Goal: Information Seeking & Learning: Learn about a topic

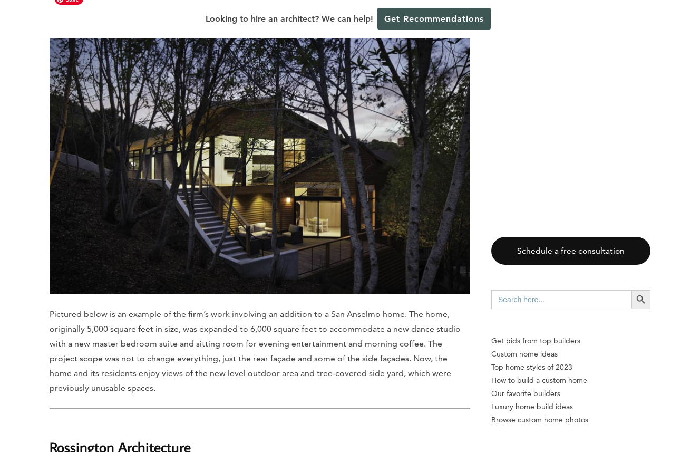
scroll to position [1374, 0]
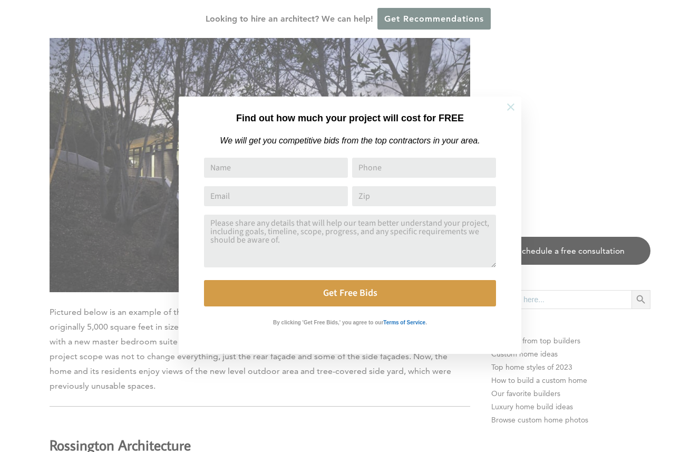
click at [513, 105] on icon at bounding box center [510, 106] width 7 height 7
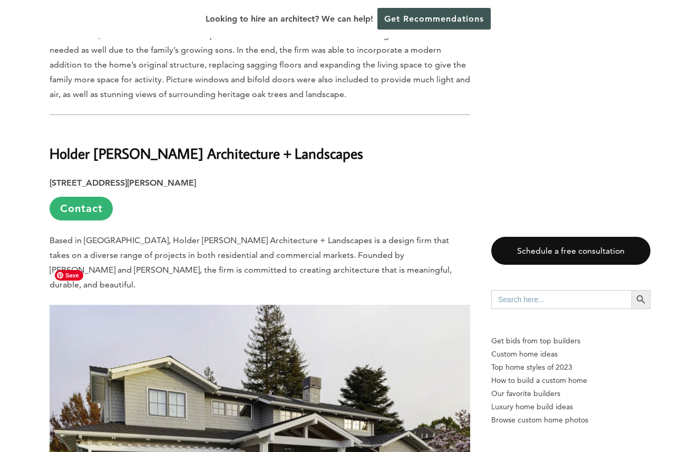
scroll to position [3379, 0]
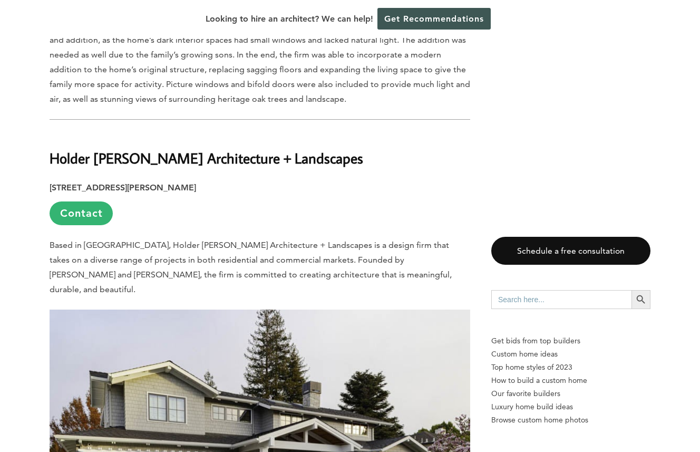
click at [88, 149] on strong "Holder [PERSON_NAME] Architecture + Landscapes" at bounding box center [207, 158] width 314 height 18
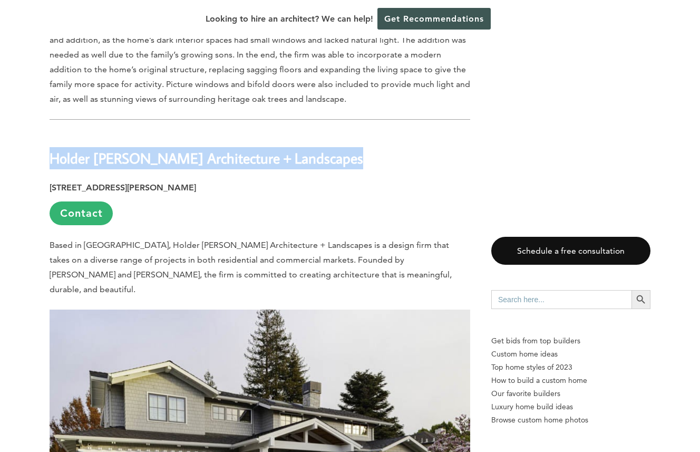
click at [88, 149] on strong "Holder [PERSON_NAME] Architecture + Landscapes" at bounding box center [207, 158] width 314 height 18
copy div "Holder [PERSON_NAME] Architecture + Landscapes"
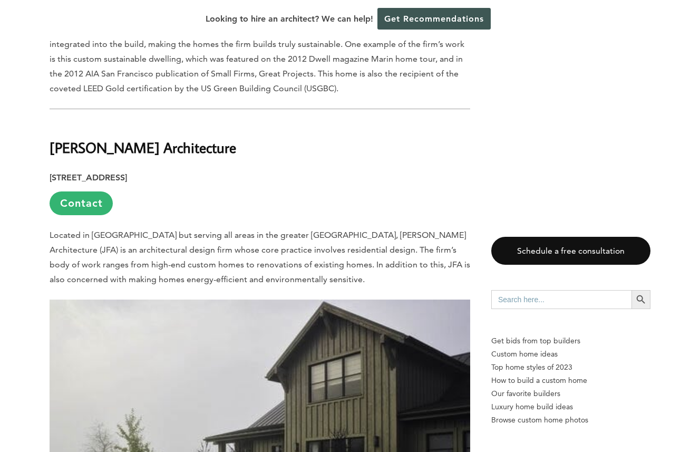
scroll to position [5126, 0]
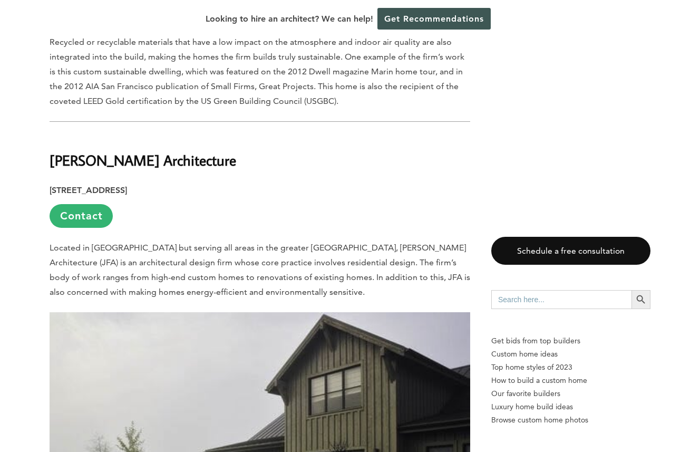
click at [114, 151] on b "[PERSON_NAME] Architecture" at bounding box center [143, 160] width 187 height 18
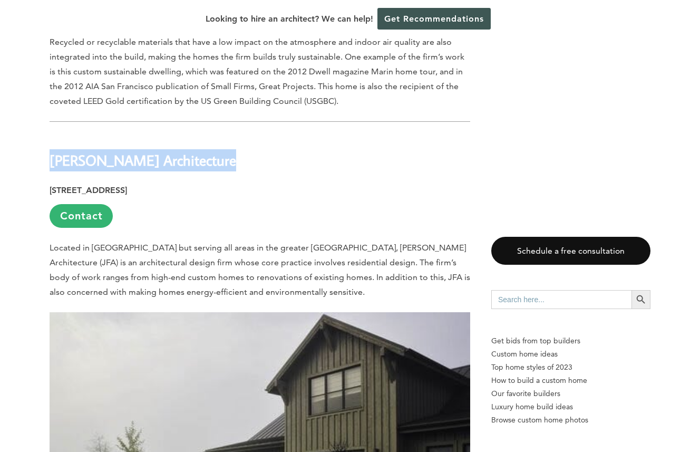
click at [114, 151] on b "[PERSON_NAME] Architecture" at bounding box center [143, 160] width 187 height 18
copy div "[PERSON_NAME] Architecture"
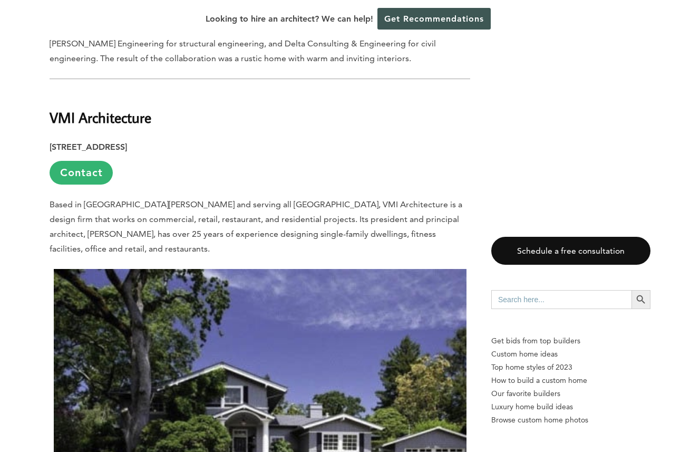
scroll to position [5691, 0]
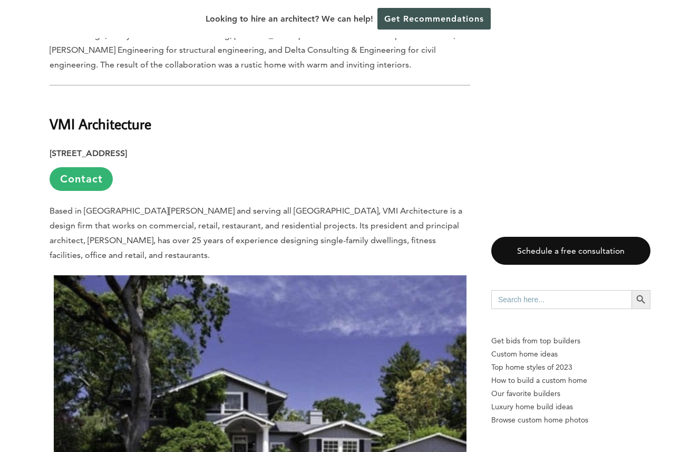
click at [113, 114] on b "VMI Architecture" at bounding box center [101, 123] width 102 height 18
copy div "VMI Architecture"
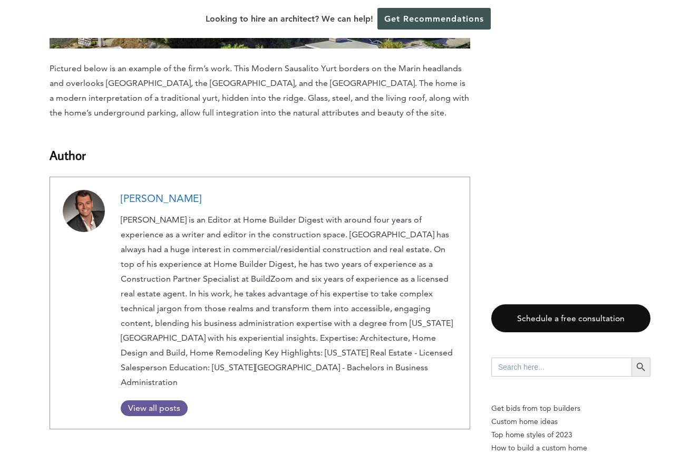
scroll to position [6711, 0]
